Goal: Task Accomplishment & Management: Manage account settings

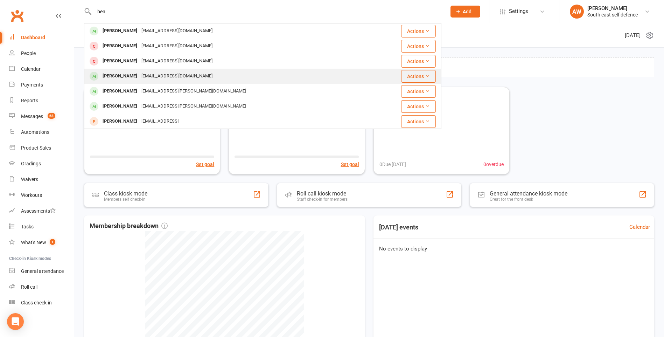
type input "ben"
click at [139, 76] on div "[EMAIL_ADDRESS][DOMAIN_NAME]" at bounding box center [176, 76] width 75 height 10
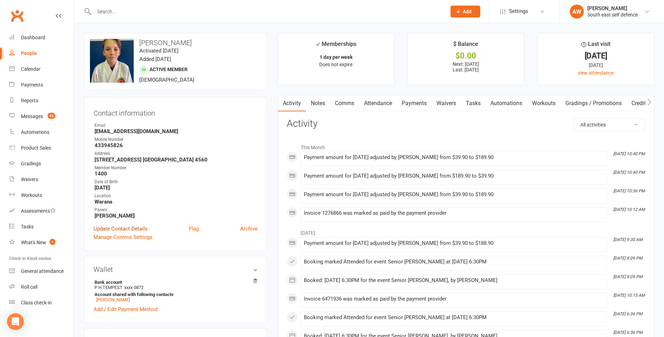
click at [132, 229] on link "Update Contact Details" at bounding box center [120, 228] width 54 height 8
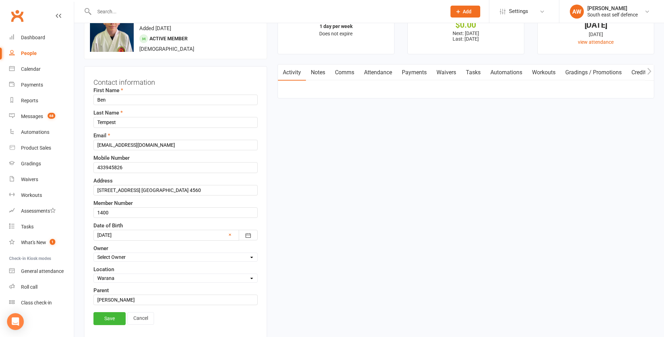
scroll to position [33, 0]
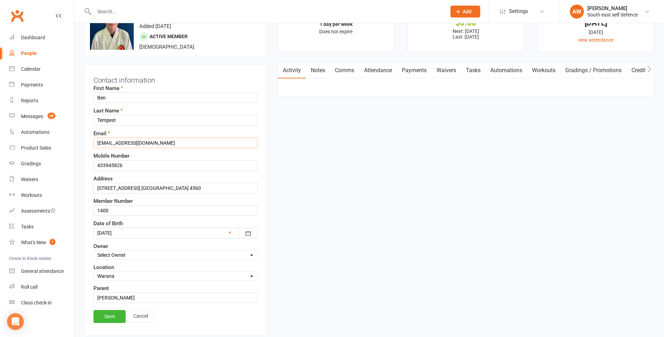
drag, startPoint x: 160, startPoint y: 143, endPoint x: 93, endPoint y: 145, distance: 67.6
click at [93, 145] on div "Contact information First Name [PERSON_NAME] Last Name Tempest Email [PERSON_NA…" at bounding box center [175, 200] width 183 height 272
paste input "benjamintempest4school"
type input "[EMAIL_ADDRESS][DOMAIN_NAME]"
click at [110, 317] on link "Save" at bounding box center [109, 316] width 32 height 13
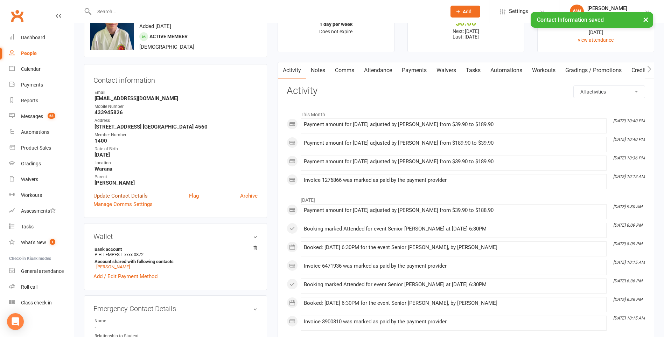
click at [133, 196] on link "Update Contact Details" at bounding box center [120, 195] width 54 height 8
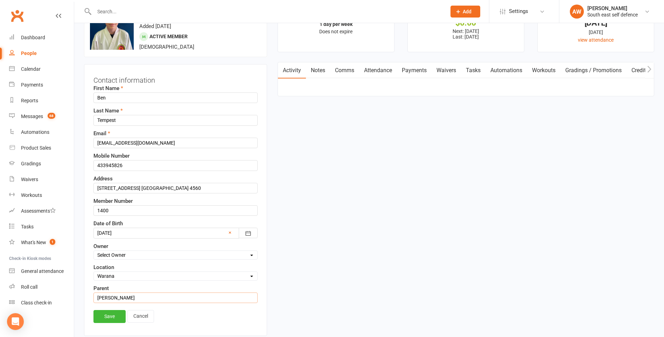
click at [133, 299] on input "[PERSON_NAME]" at bounding box center [175, 297] width 164 height 10
type input "[PERSON_NAME] [PERSON_NAME]"
click at [114, 315] on link "Save" at bounding box center [109, 316] width 32 height 13
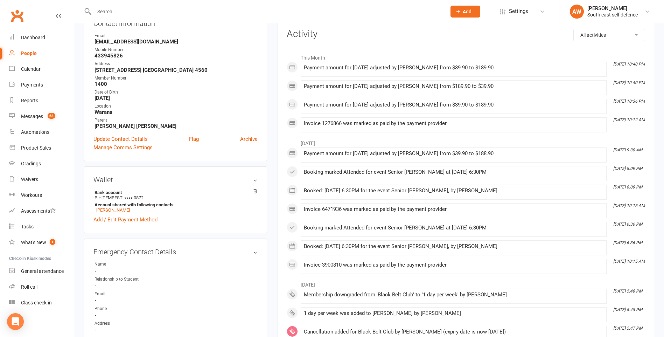
scroll to position [0, 0]
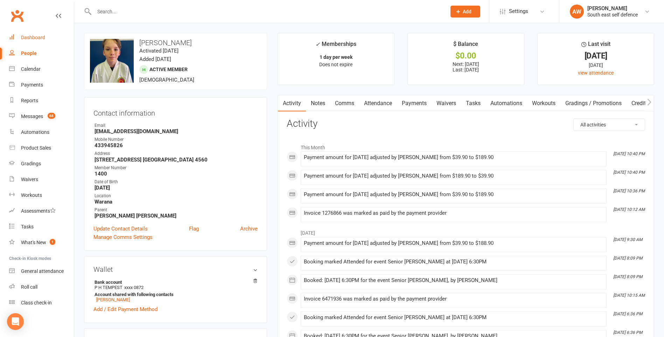
click at [31, 36] on div "Dashboard" at bounding box center [33, 38] width 24 height 6
